Goal: Task Accomplishment & Management: Manage account settings

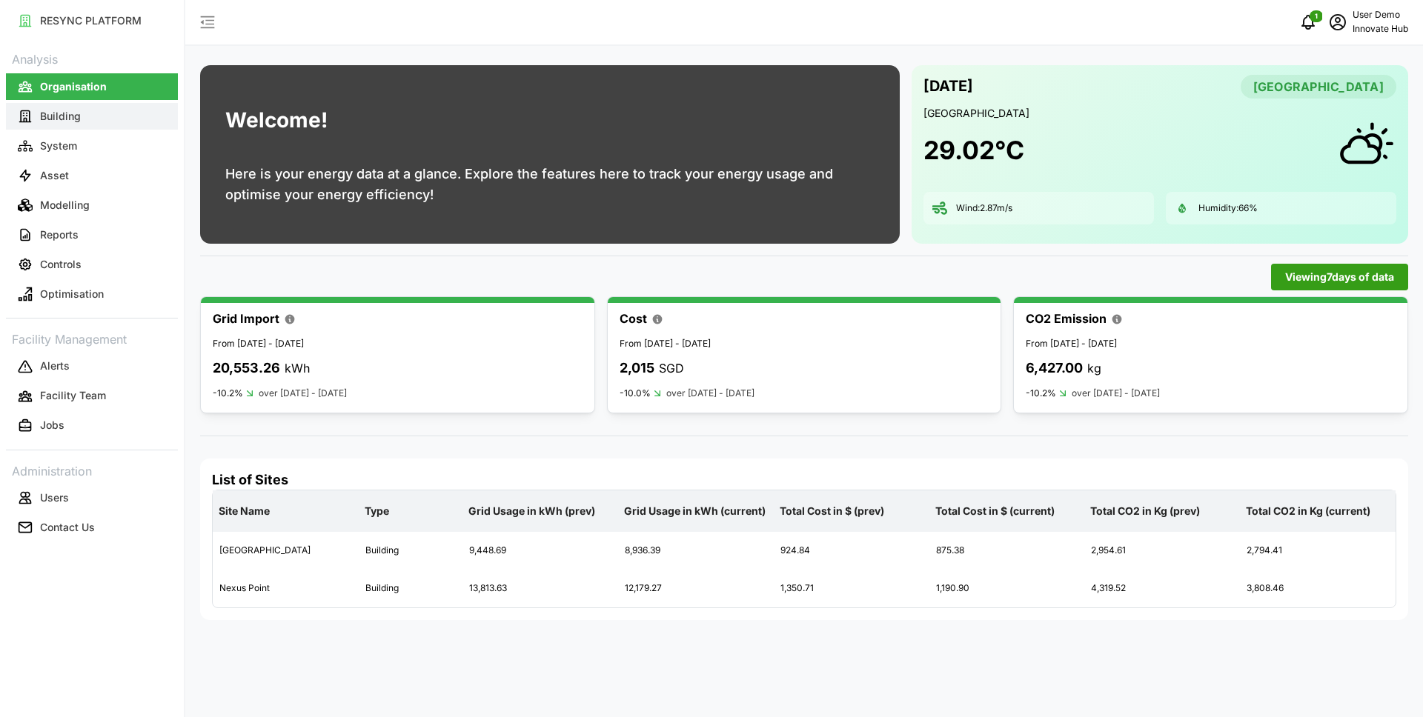
click at [113, 120] on button "Building" at bounding box center [92, 116] width 172 height 27
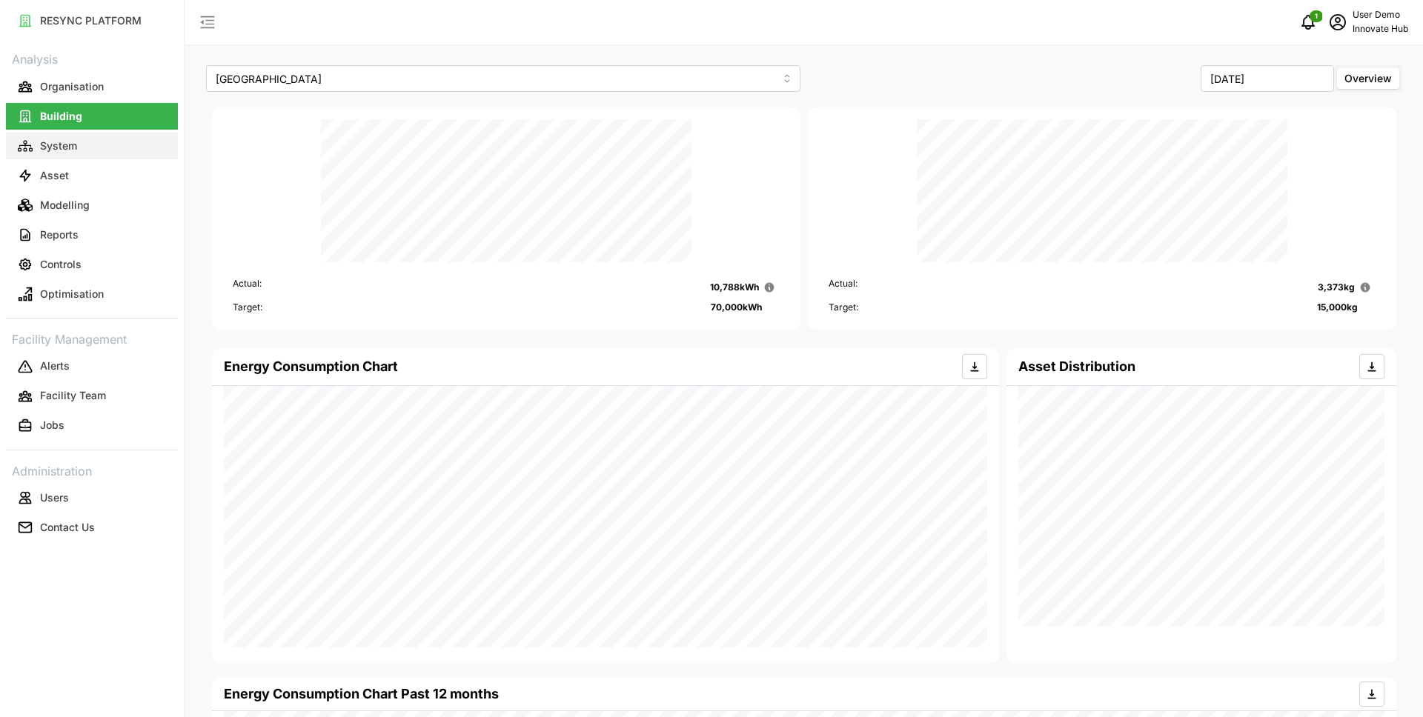
click at [90, 156] on button "System" at bounding box center [92, 146] width 172 height 27
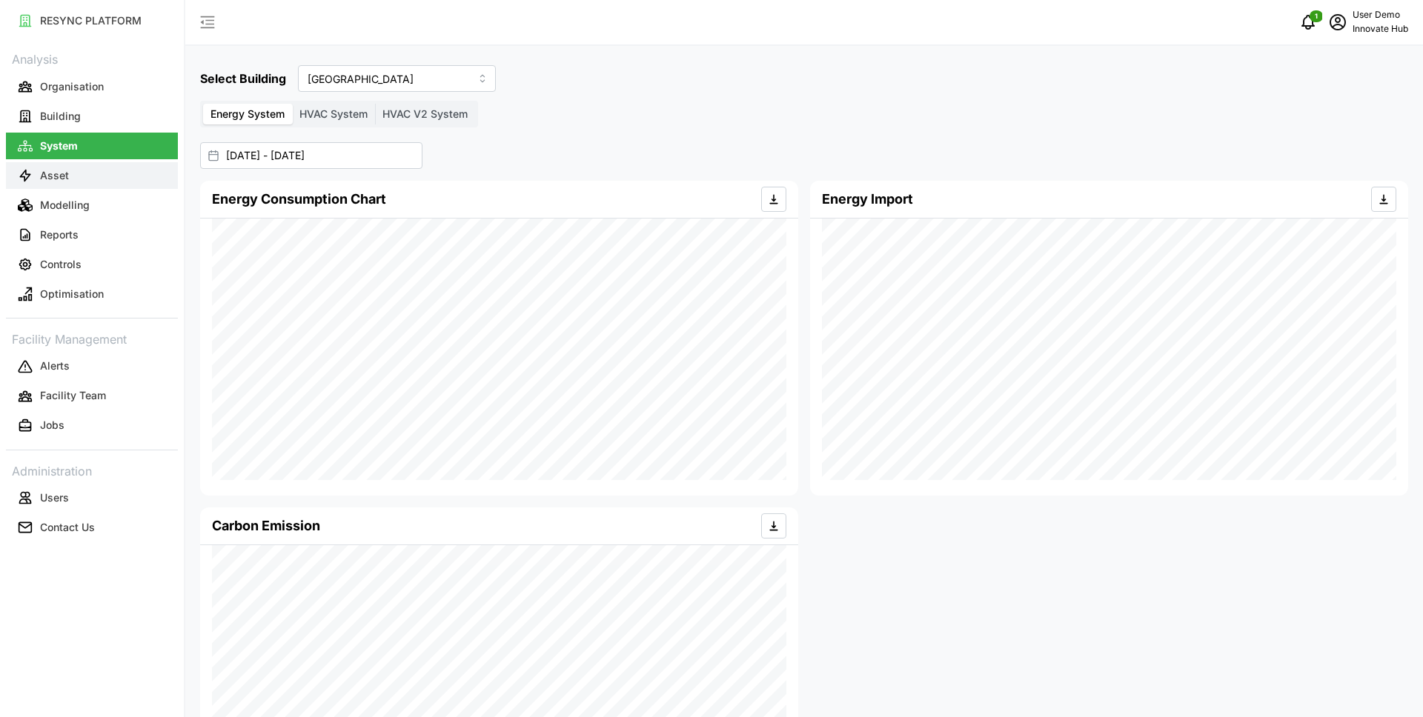
click at [101, 173] on button "Asset" at bounding box center [92, 175] width 172 height 27
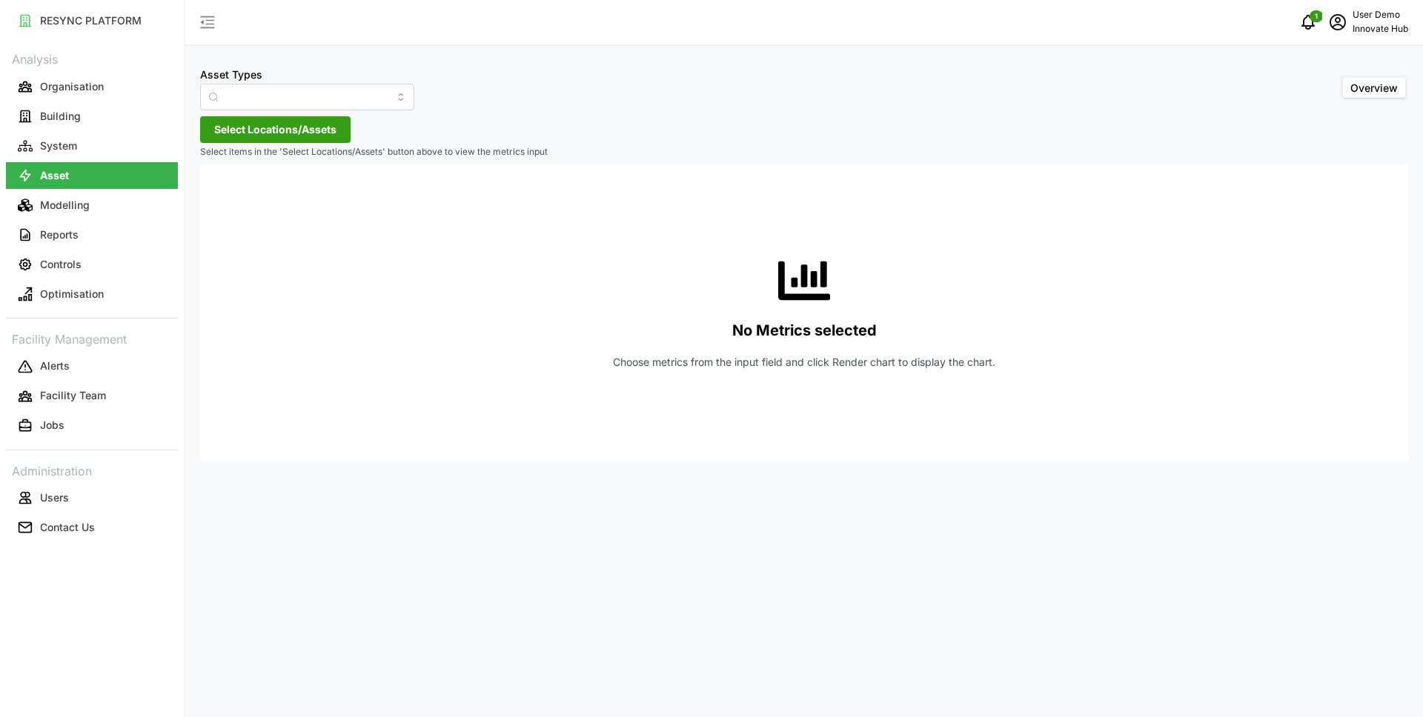
type input "Air Handling Unit"
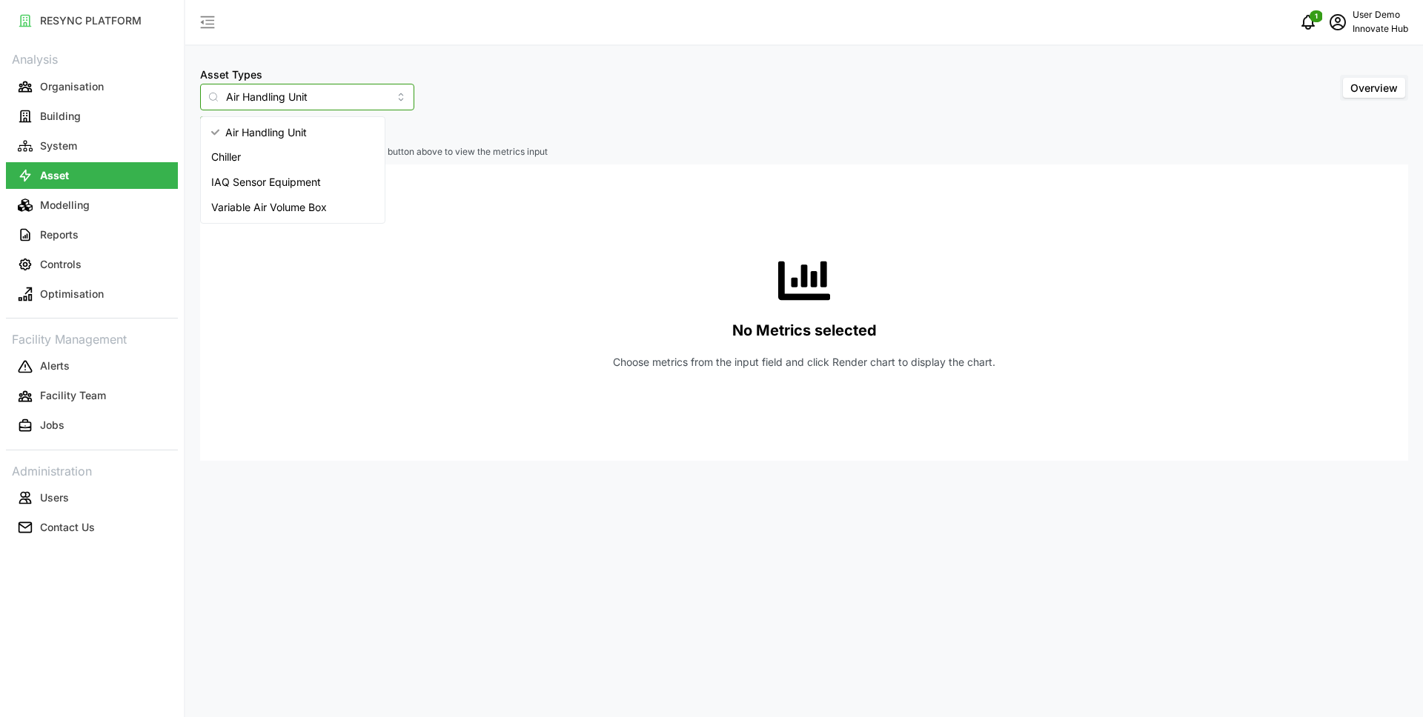
click at [351, 92] on input "Air Handling Unit" at bounding box center [307, 97] width 214 height 27
click at [344, 309] on div "No Metrics selected Choose metrics from the input field and click Render chart …" at bounding box center [804, 313] width 1184 height 296
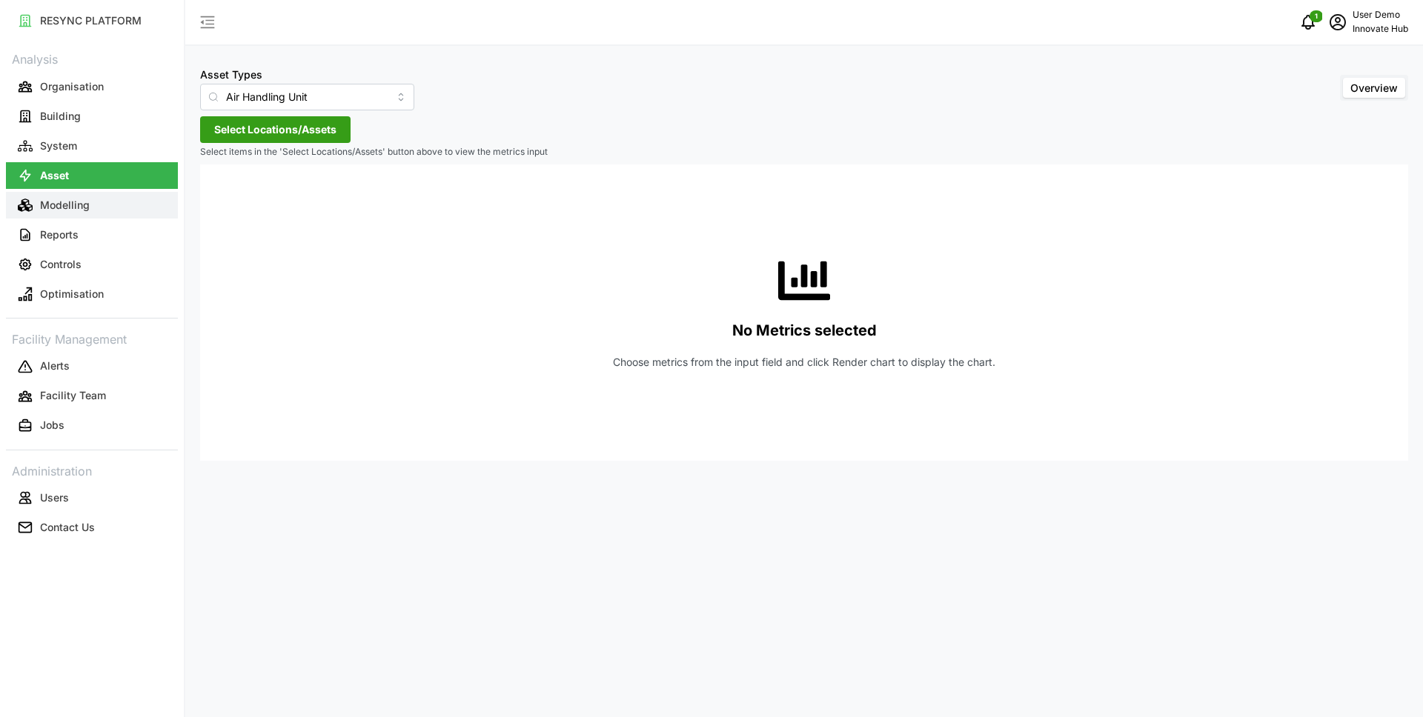
click at [85, 213] on button "Modelling" at bounding box center [92, 205] width 172 height 27
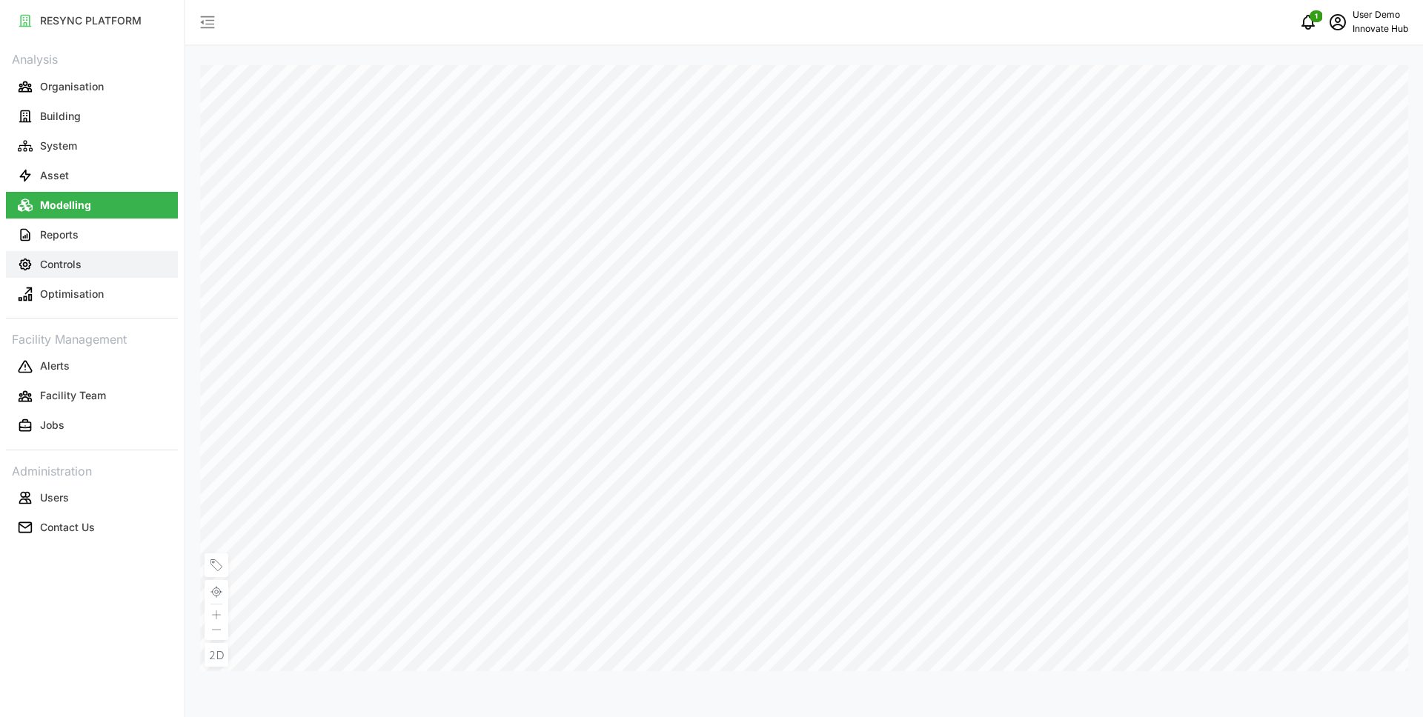
click at [97, 262] on button "Controls" at bounding box center [92, 264] width 172 height 27
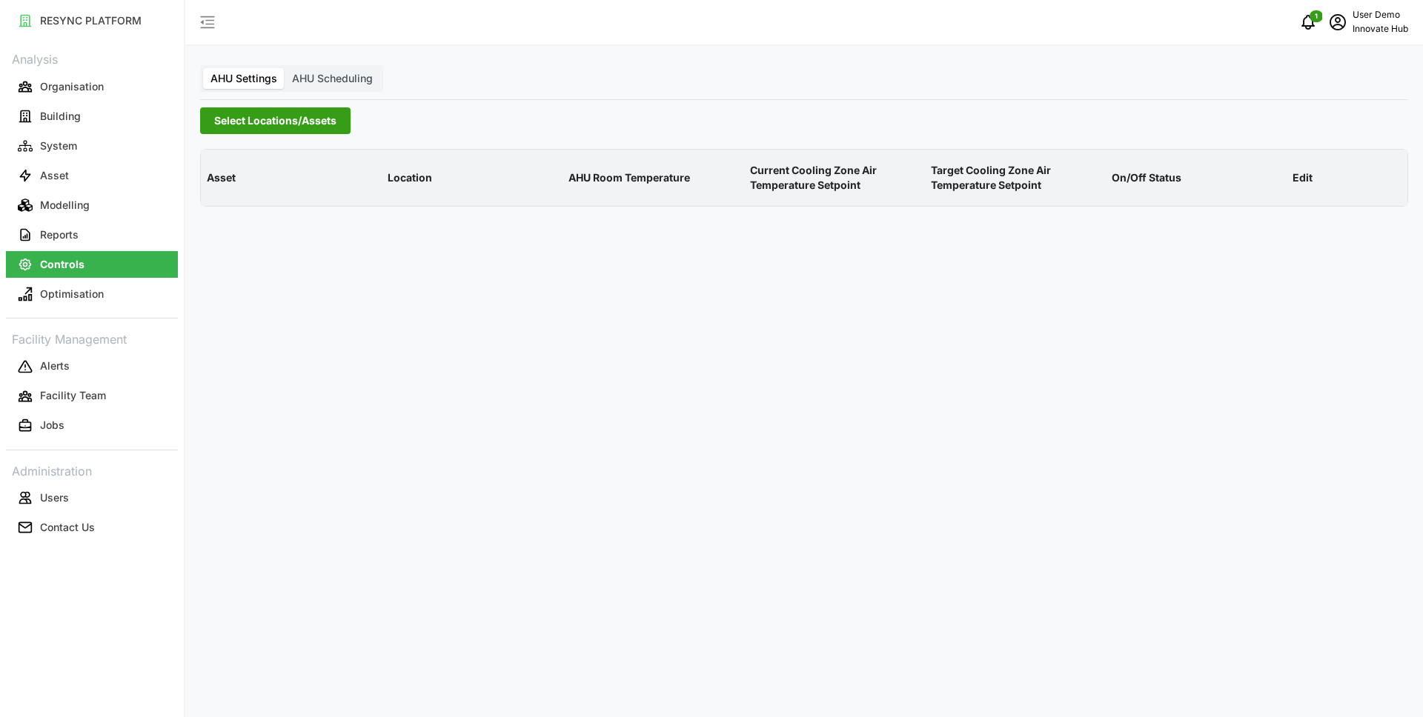
click at [282, 127] on span "Select Locations/Assets" at bounding box center [275, 120] width 122 height 25
click at [221, 189] on icon at bounding box center [219, 188] width 12 height 12
click at [251, 211] on span "Select Landmark Tower" at bounding box center [250, 210] width 10 height 10
click at [594, 87] on div "AHU Settings AHU Scheduling Select Locations/Assets Asset Location AHU Room Tem…" at bounding box center [804, 358] width 1238 height 717
click at [1359, 28] on p "Innovate Hub" at bounding box center [1381, 29] width 56 height 14
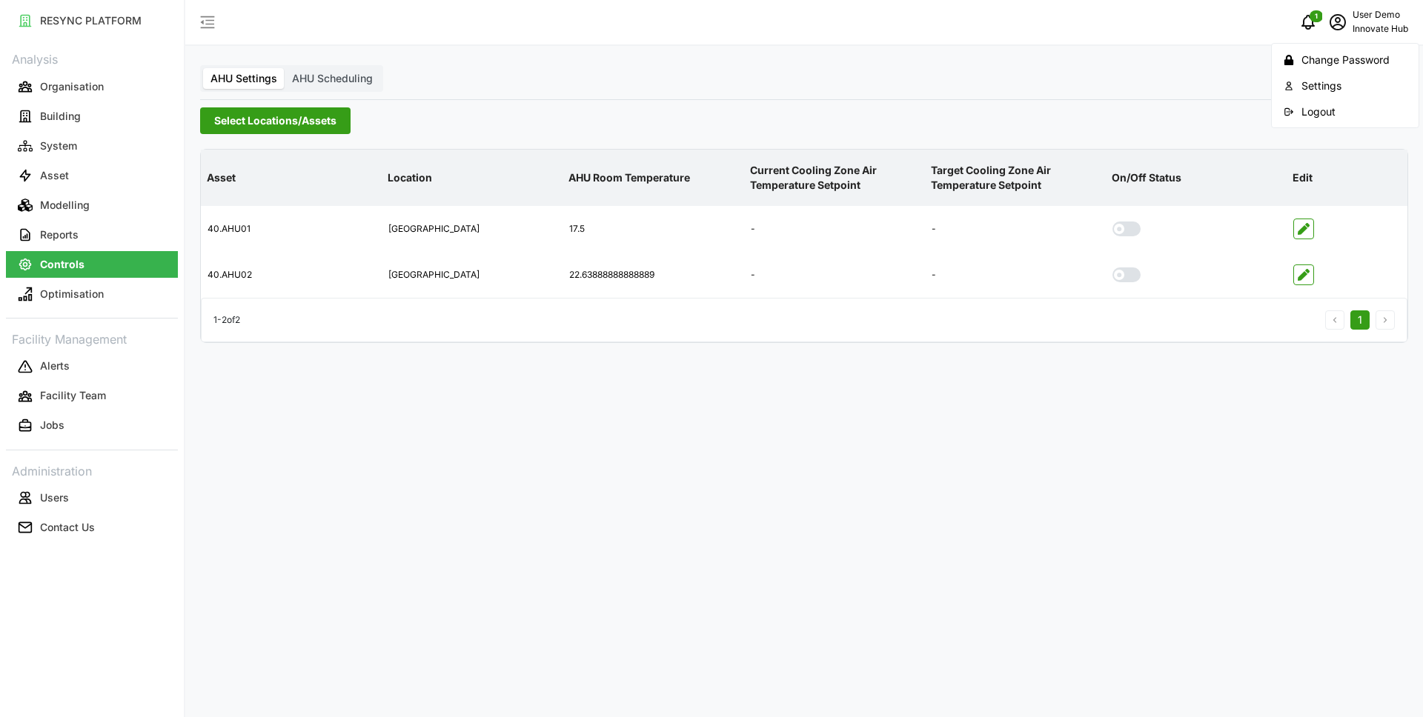
click at [1302, 113] on div "Logout" at bounding box center [1354, 112] width 105 height 16
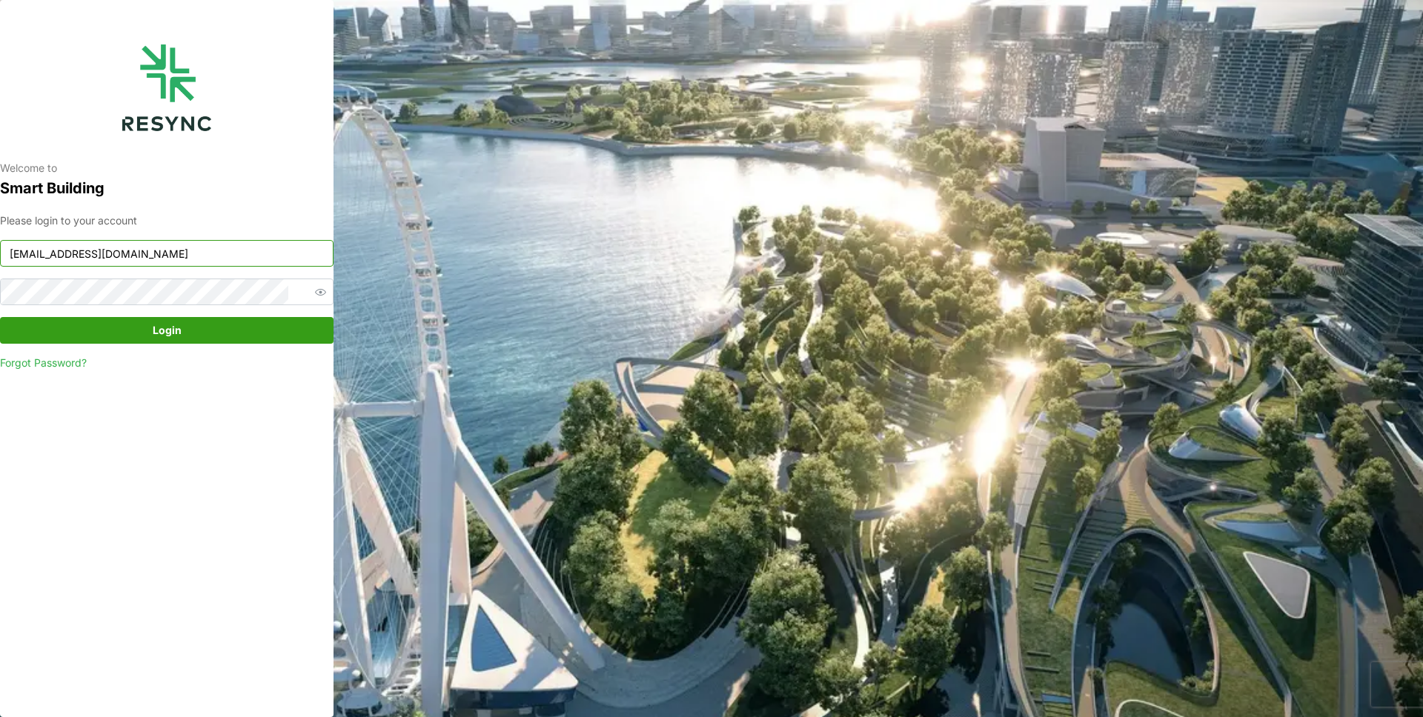
click at [188, 259] on input "mandai_display@resynctech.com" at bounding box center [167, 253] width 334 height 27
type input "bsi_display@resynctech.com"
click at [184, 329] on span "Login" at bounding box center [166, 330] width 305 height 25
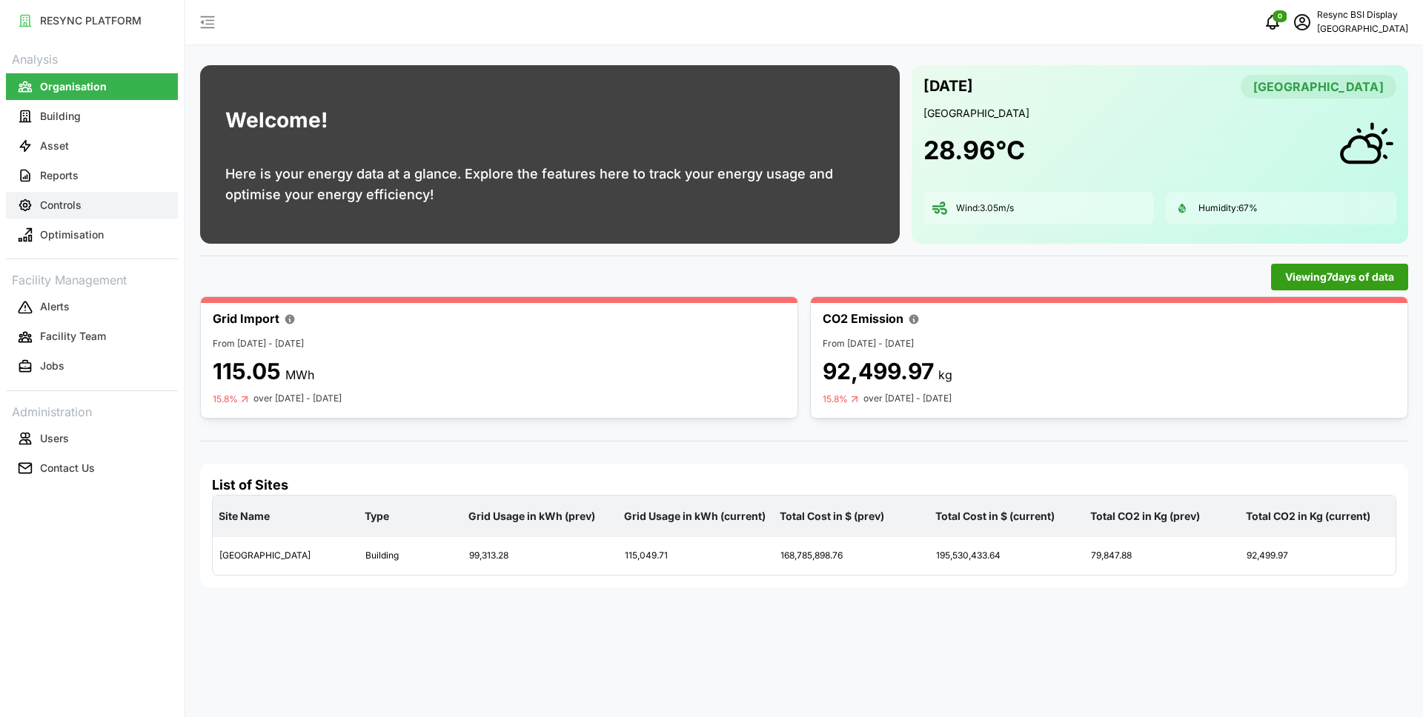
click at [79, 198] on p "Controls" at bounding box center [61, 205] width 42 height 15
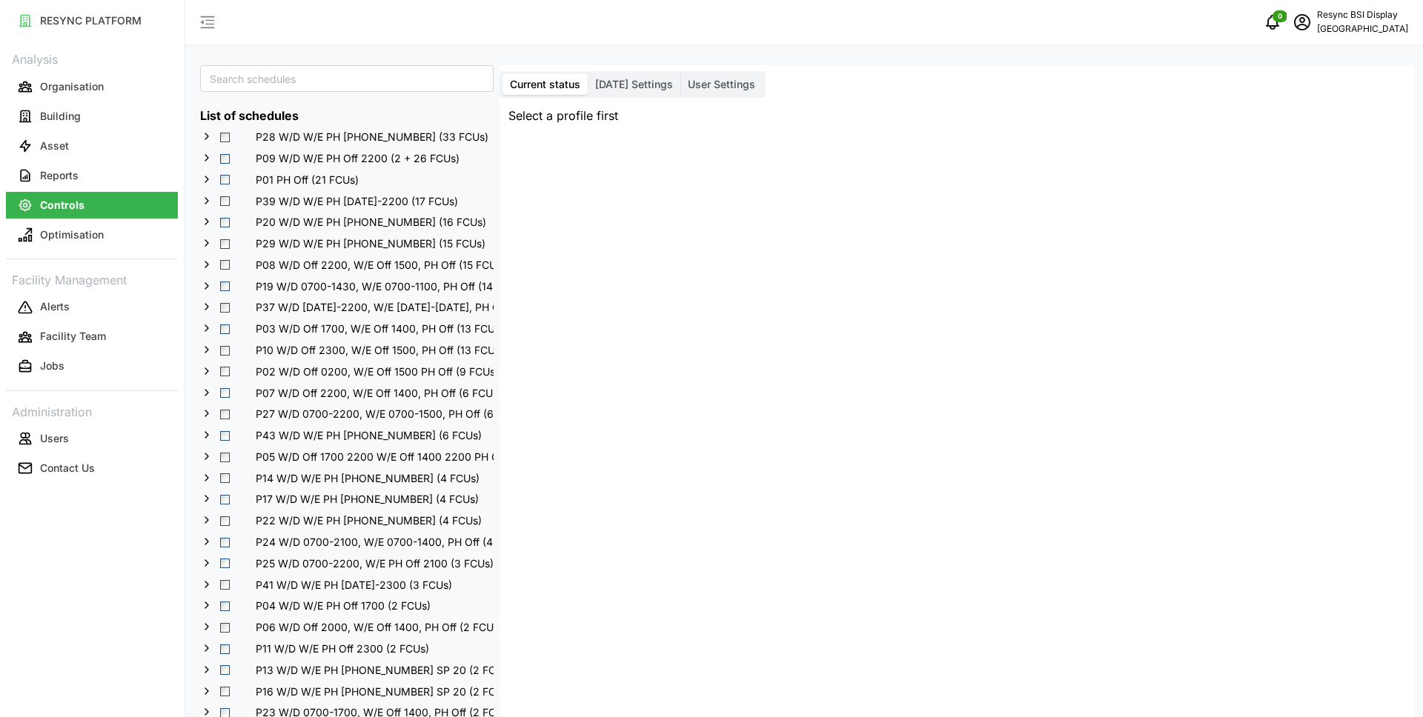
click at [222, 142] on div "P28 W/D W/E PH 0700-2200 (33 FCUs)" at bounding box center [413, 136] width 425 height 21
click at [225, 136] on span "Select P28 W/D W/E PH 0700-2200 (33 FCUs)" at bounding box center [225, 138] width 10 height 10
click at [225, 155] on span "Select P09 W/D W/E PH Off 2200 (2 + 26 FCUs)" at bounding box center [225, 159] width 10 height 10
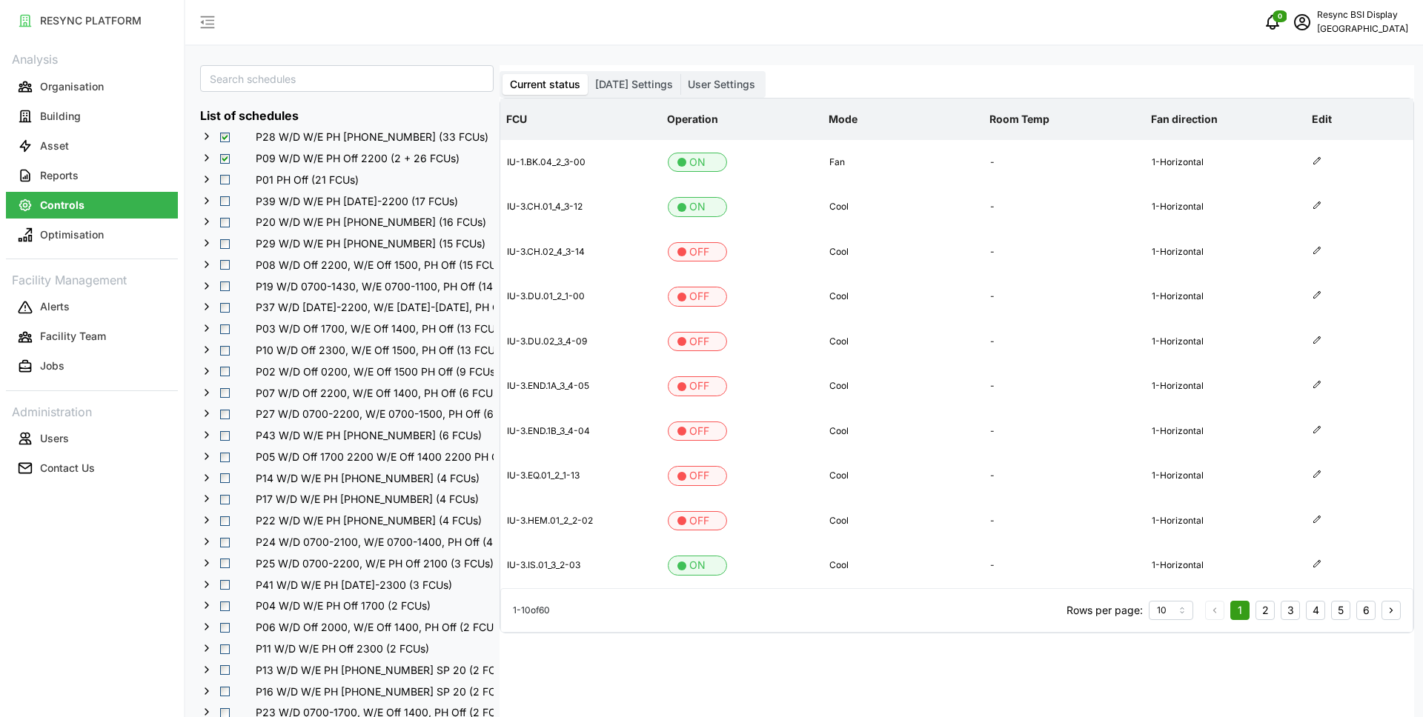
click at [90, 525] on div "RESYNC PLATFORM Analysis Organisation Building Asset Reports Controls Optimisat…" at bounding box center [92, 358] width 184 height 717
click at [81, 328] on button "Facility Team" at bounding box center [92, 337] width 172 height 27
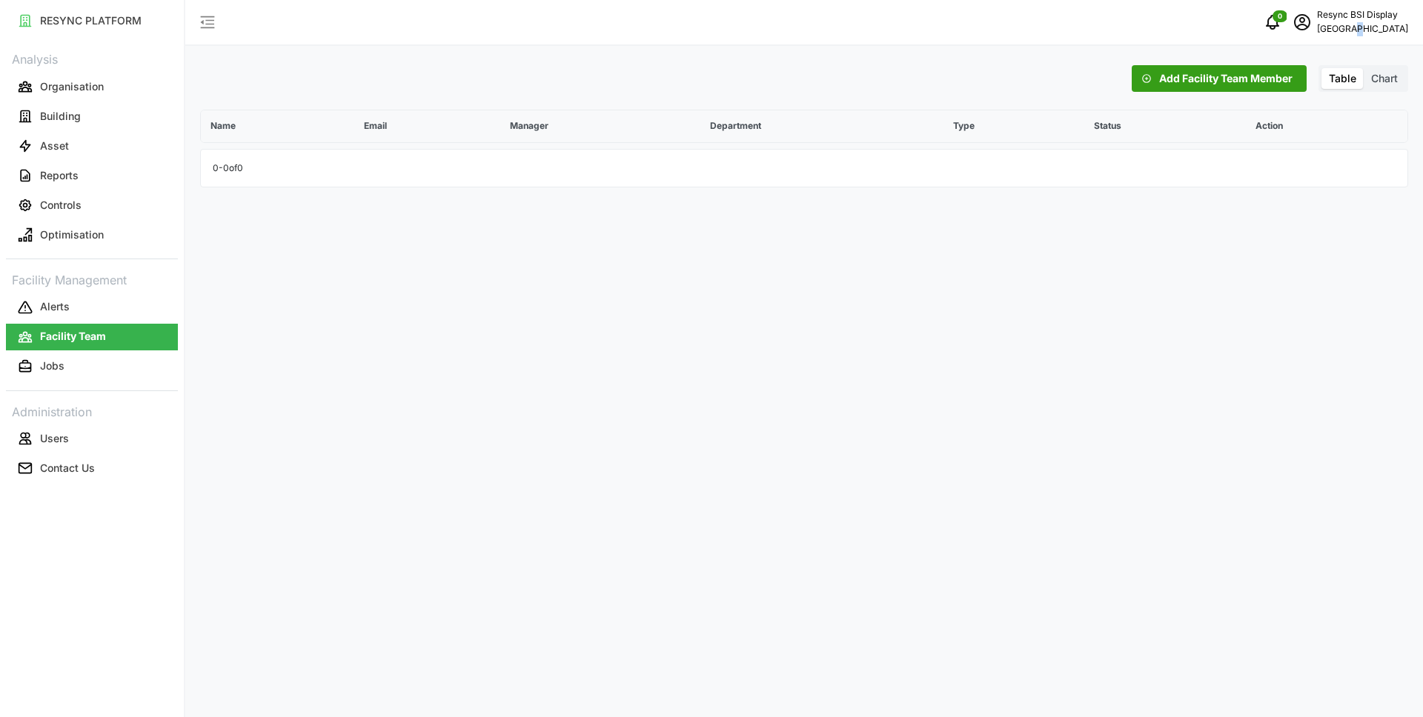
click at [1327, 28] on p "National Hospital Surabaya" at bounding box center [1362, 29] width 91 height 14
click at [1313, 107] on div "Logout" at bounding box center [1345, 112] width 105 height 16
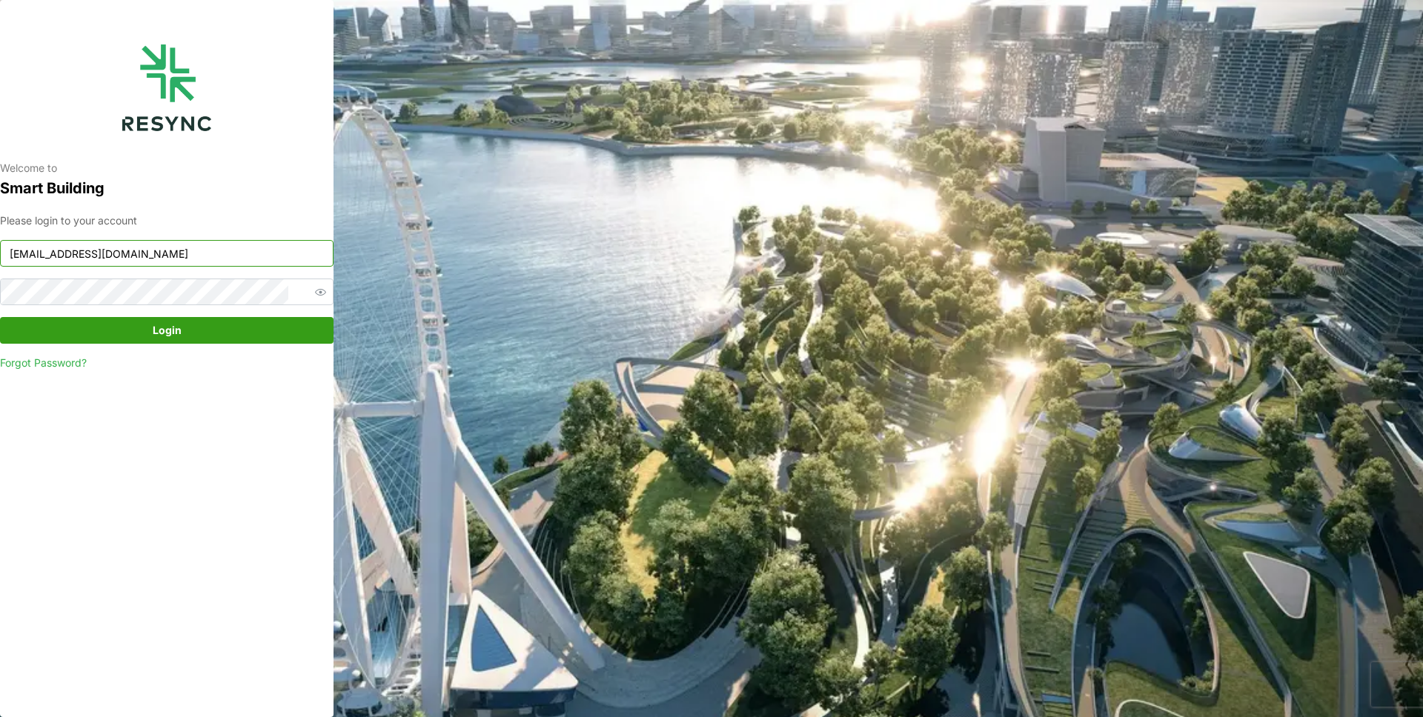
click at [185, 256] on input "[EMAIL_ADDRESS][DOMAIN_NAME]" at bounding box center [167, 253] width 334 height 27
type input "demo_user@resynctech.com"
click at [170, 328] on span "Login" at bounding box center [167, 330] width 29 height 25
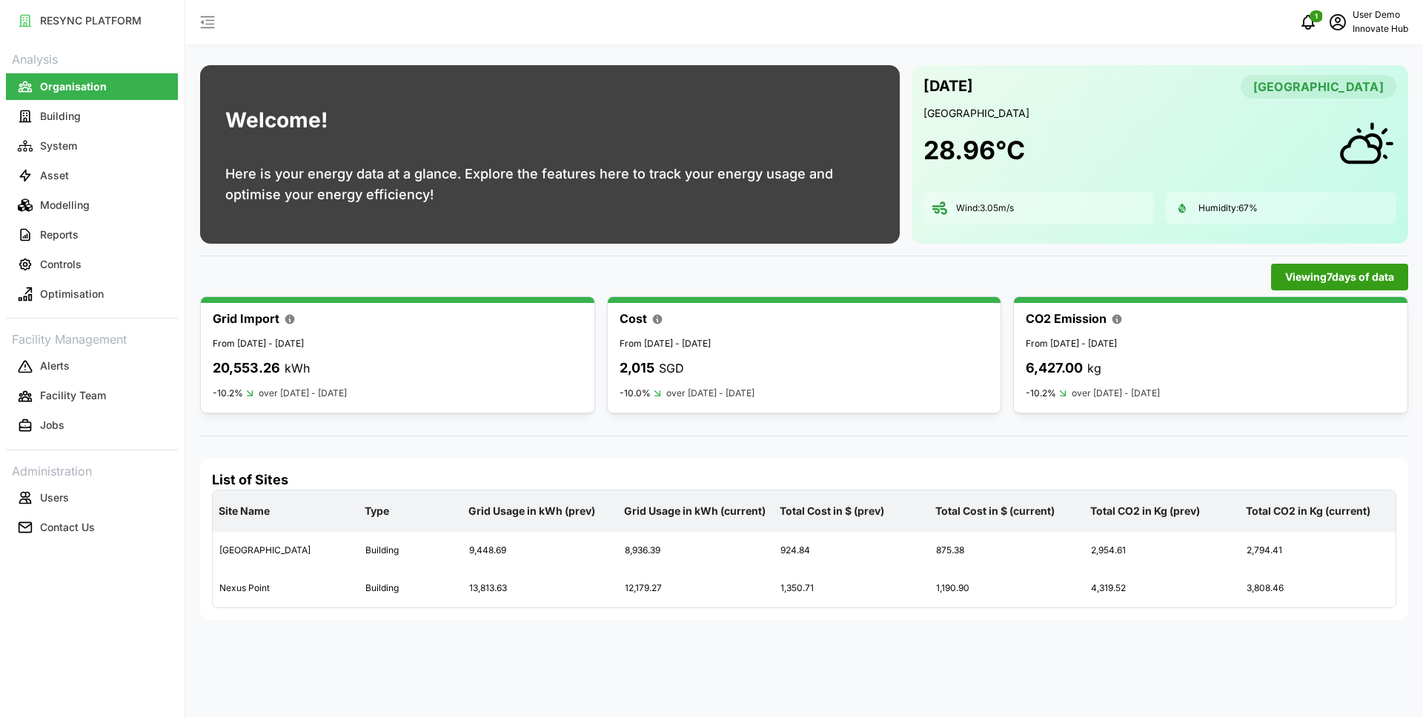
click at [676, 266] on div "Viewing 7 days of data" at bounding box center [804, 277] width 1208 height 27
